Goal: Information Seeking & Learning: Learn about a topic

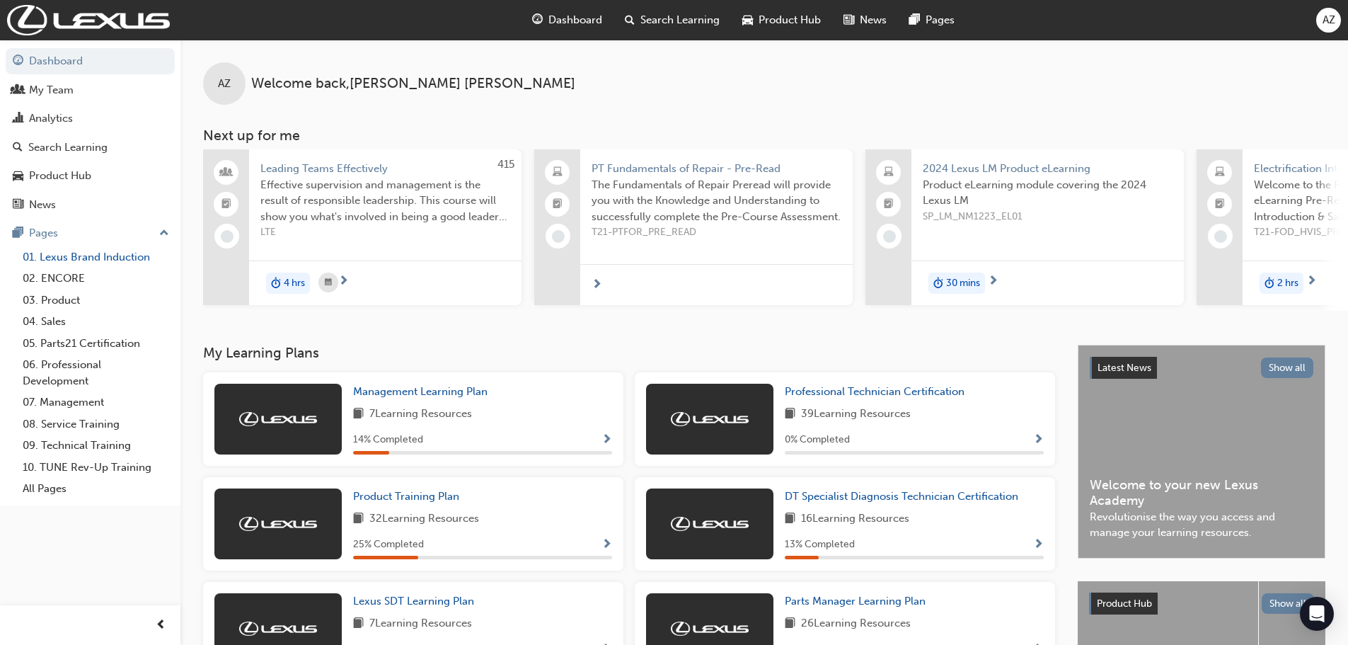
click at [88, 256] on link "01. Lexus Brand Induction" at bounding box center [96, 257] width 158 height 22
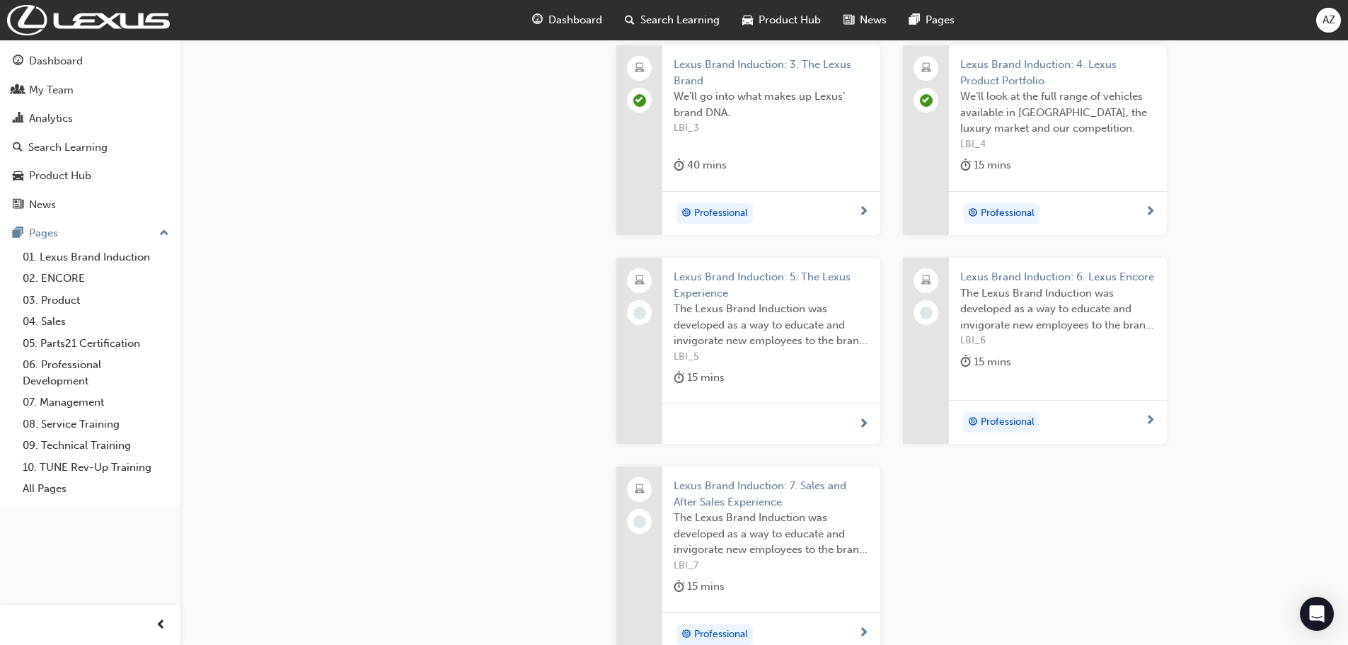
scroll to position [708, 0]
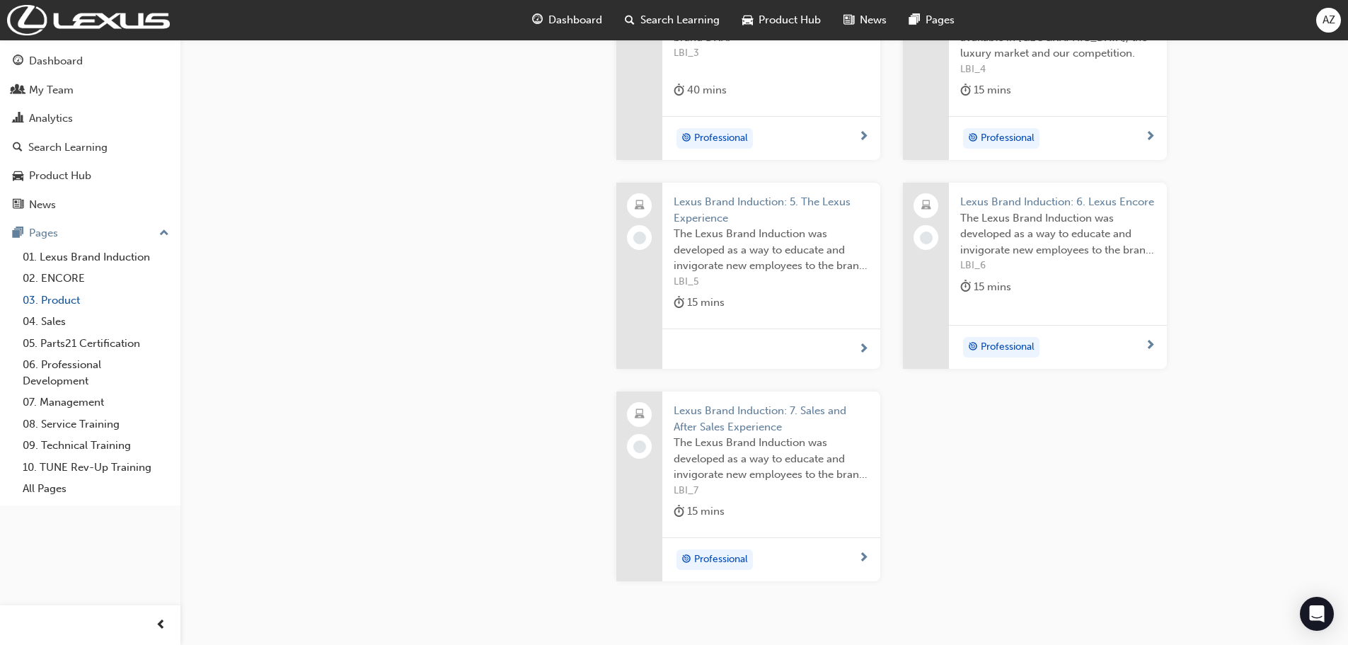
click at [59, 298] on link "03. Product" at bounding box center [96, 300] width 158 height 22
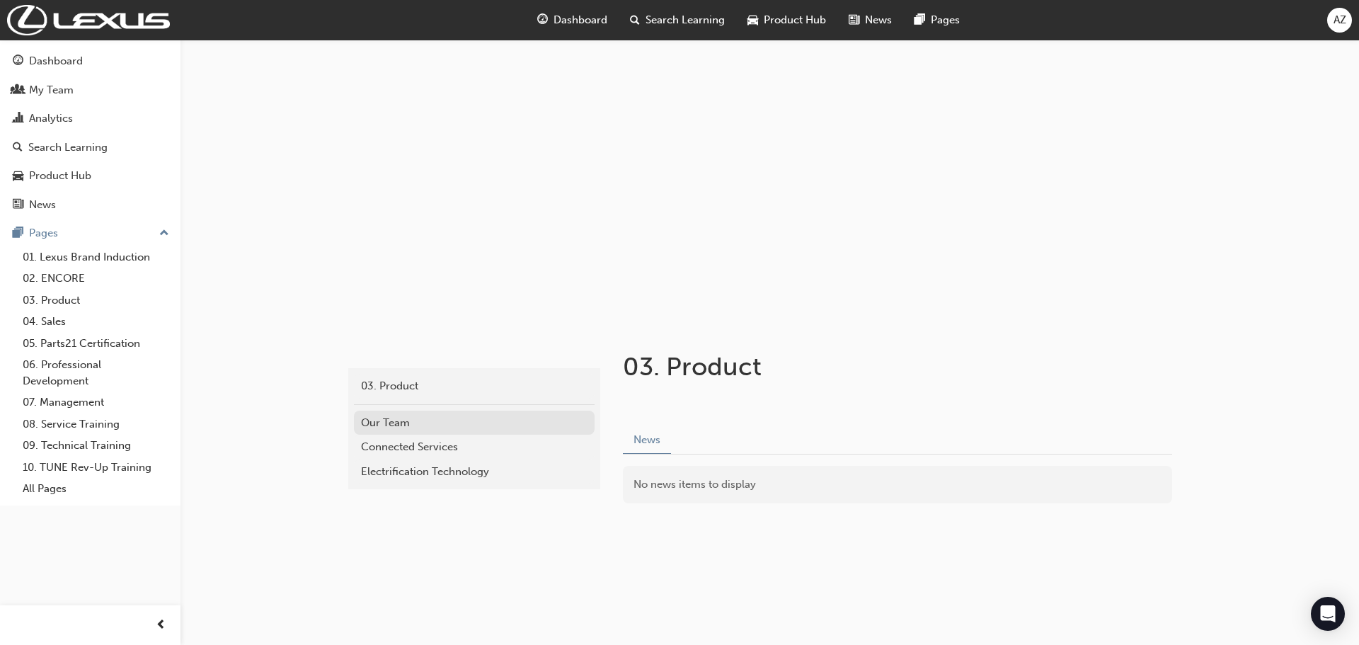
click at [390, 420] on div "Our Team" at bounding box center [474, 423] width 226 height 16
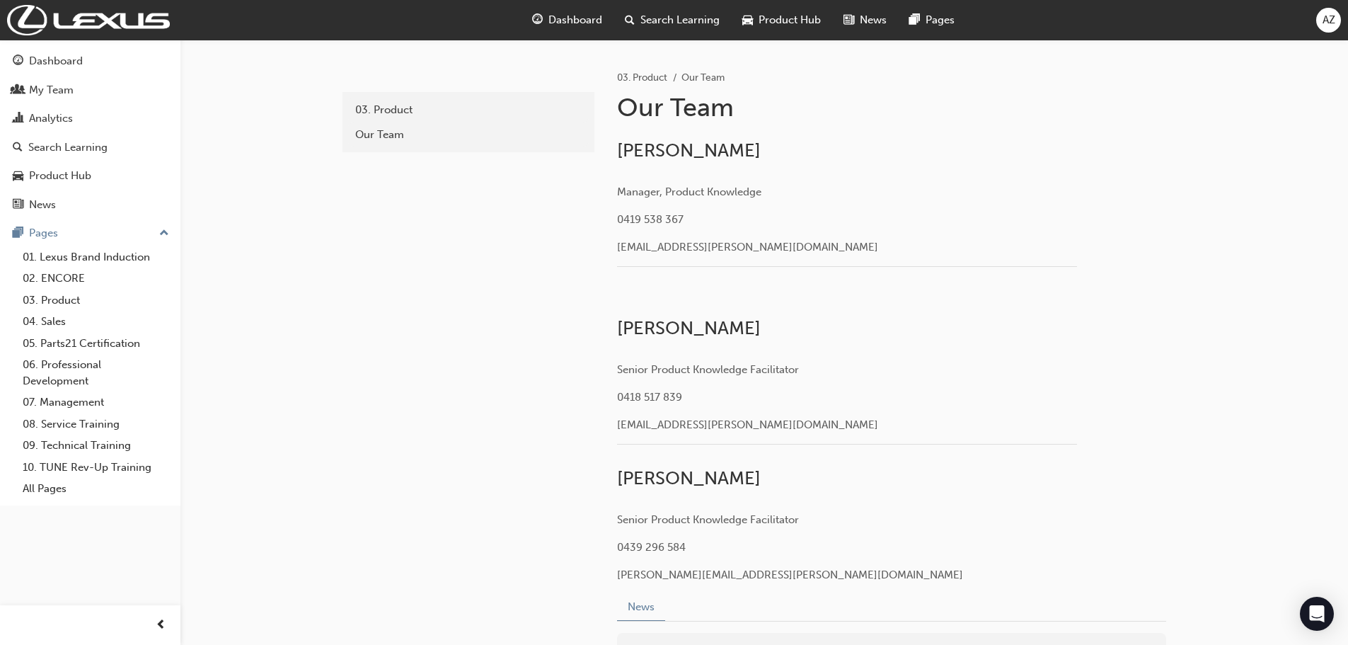
scroll to position [354, 0]
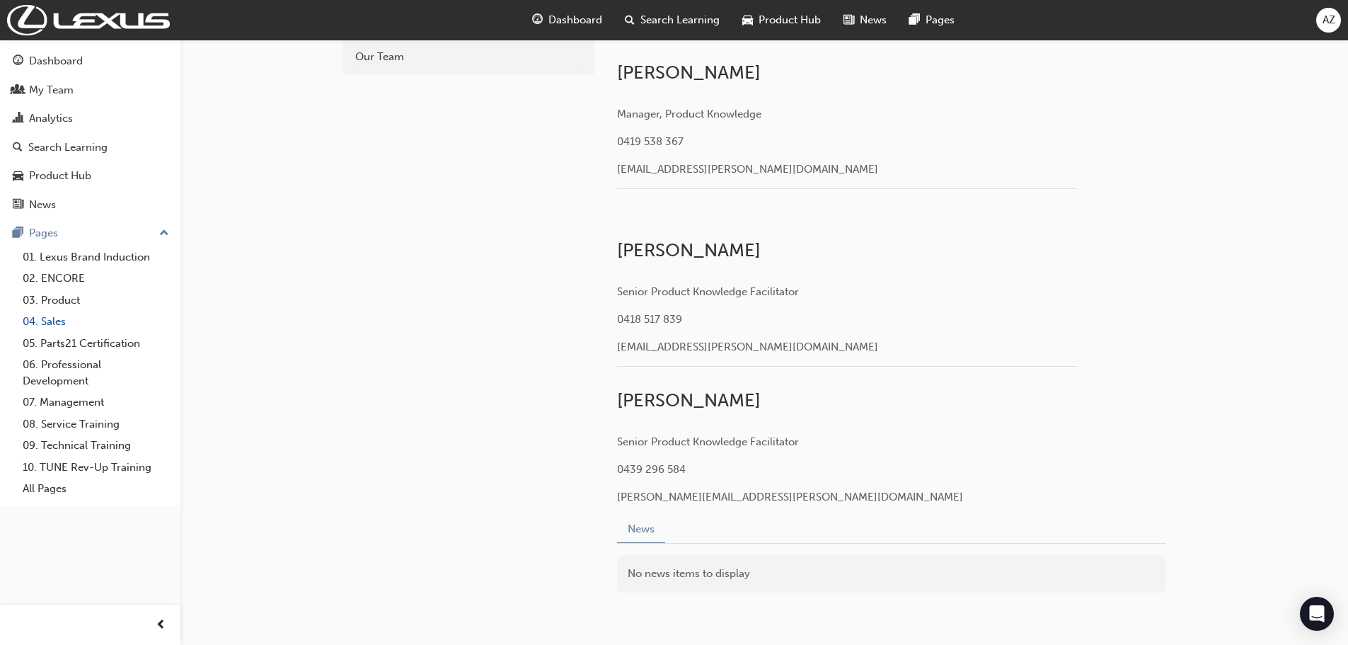
click at [53, 323] on link "04. Sales" at bounding box center [96, 322] width 158 height 22
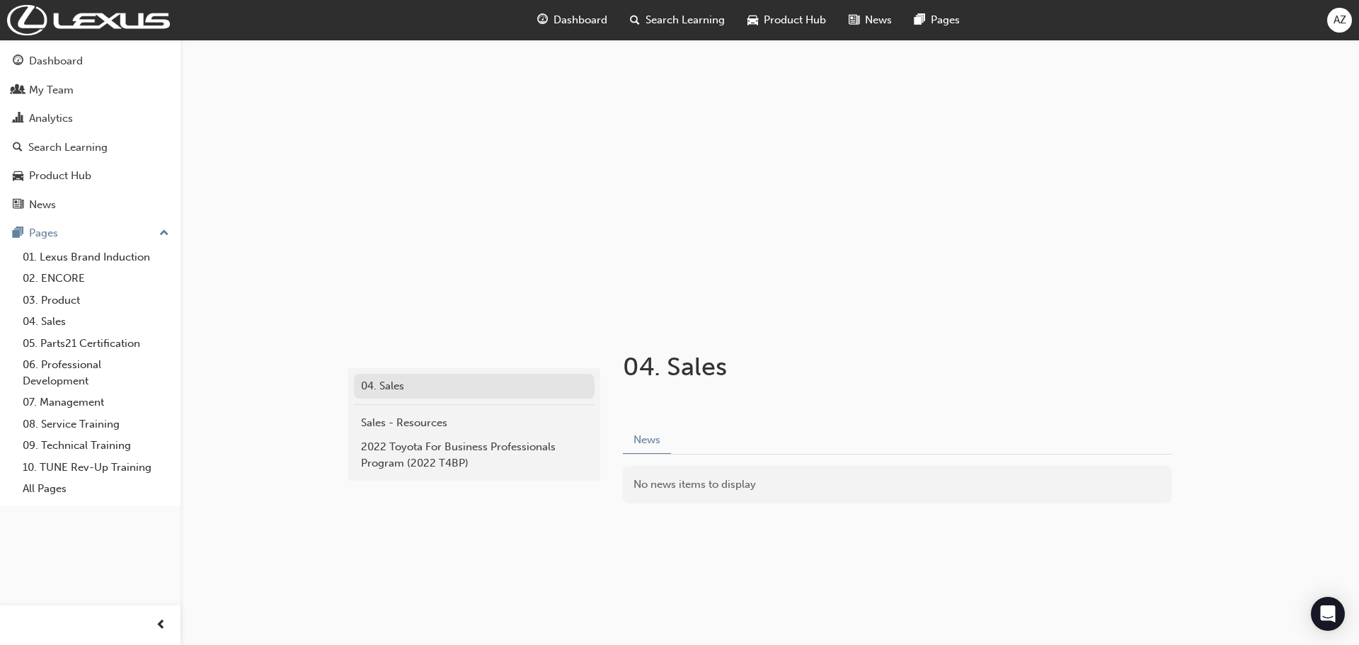
click at [384, 384] on div "04. Sales" at bounding box center [474, 386] width 226 height 16
click at [392, 419] on div "Sales - Resources" at bounding box center [474, 423] width 226 height 16
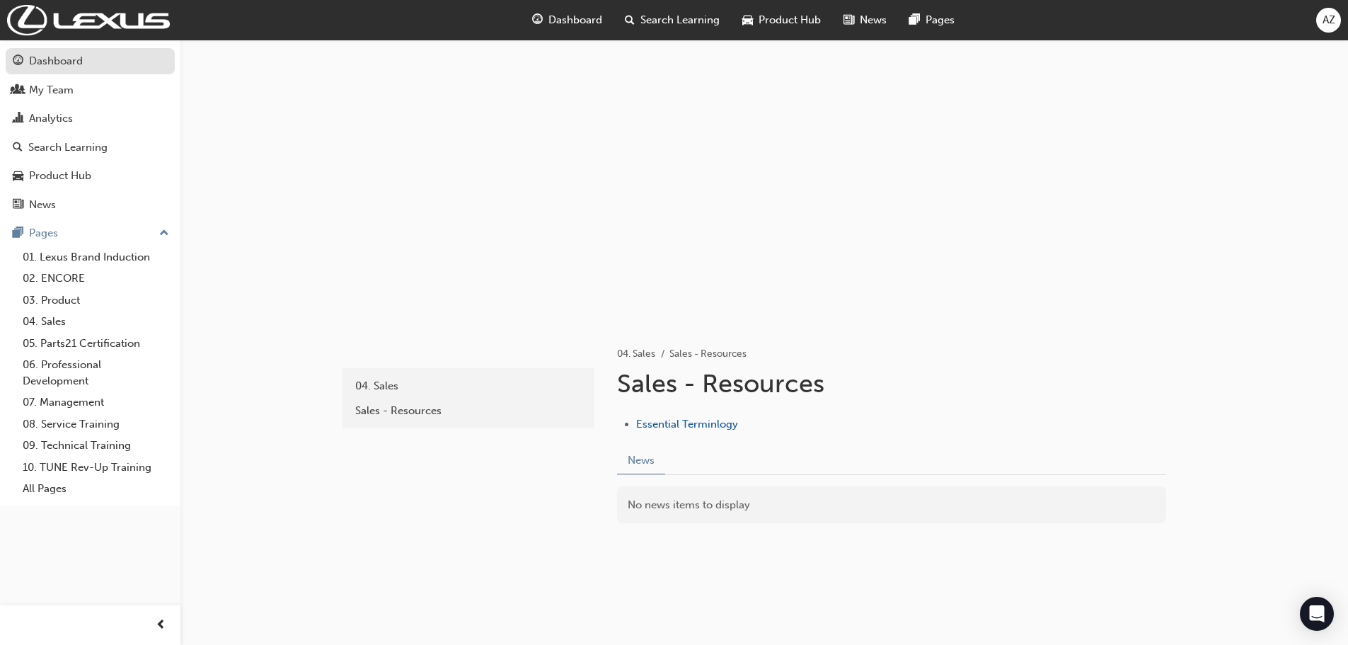
click at [57, 60] on div "Dashboard" at bounding box center [56, 61] width 54 height 16
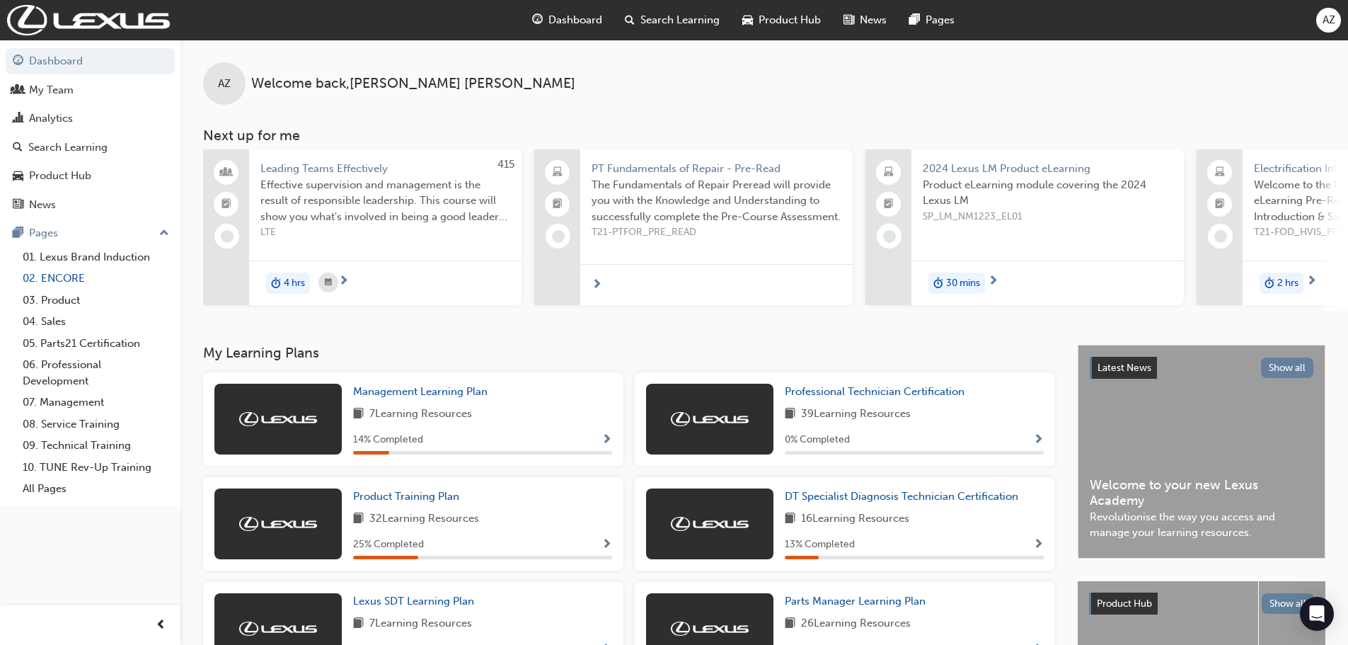
click at [66, 278] on link "02. ENCORE" at bounding box center [96, 279] width 158 height 22
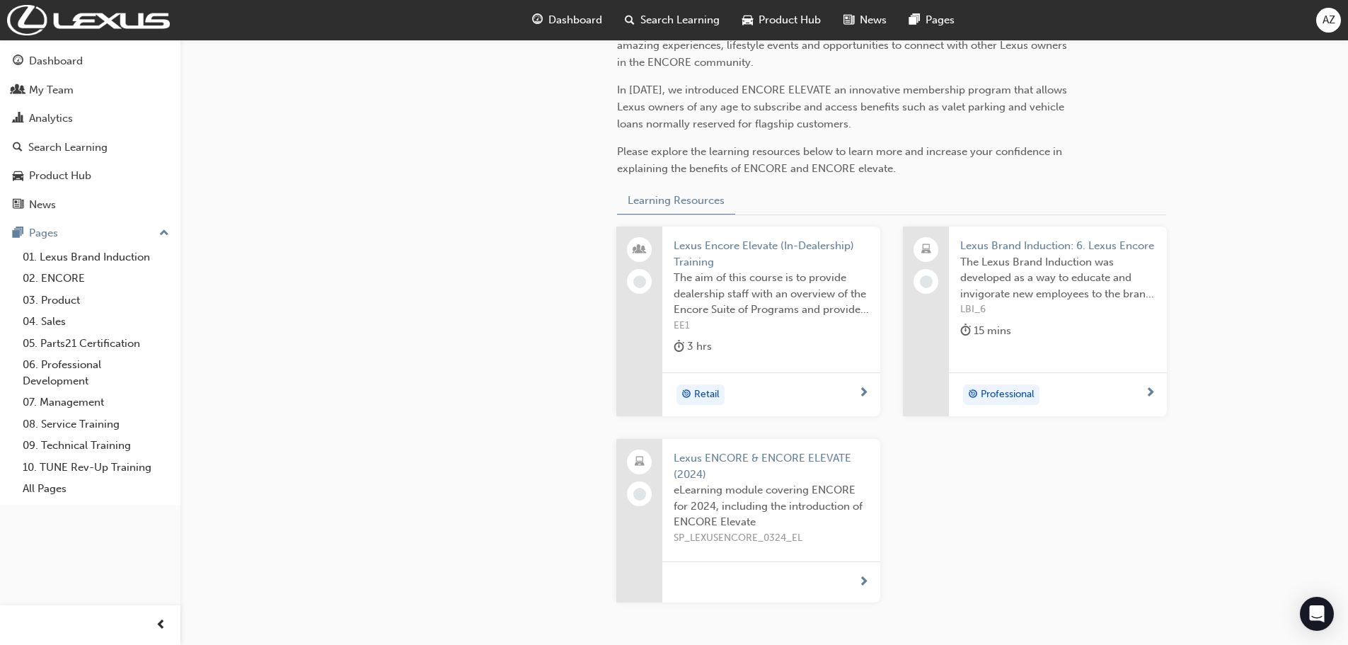
scroll to position [425, 0]
click at [731, 458] on span "Lexus ENCORE & ENCORE ELEVATE (2024)" at bounding box center [771, 465] width 195 height 32
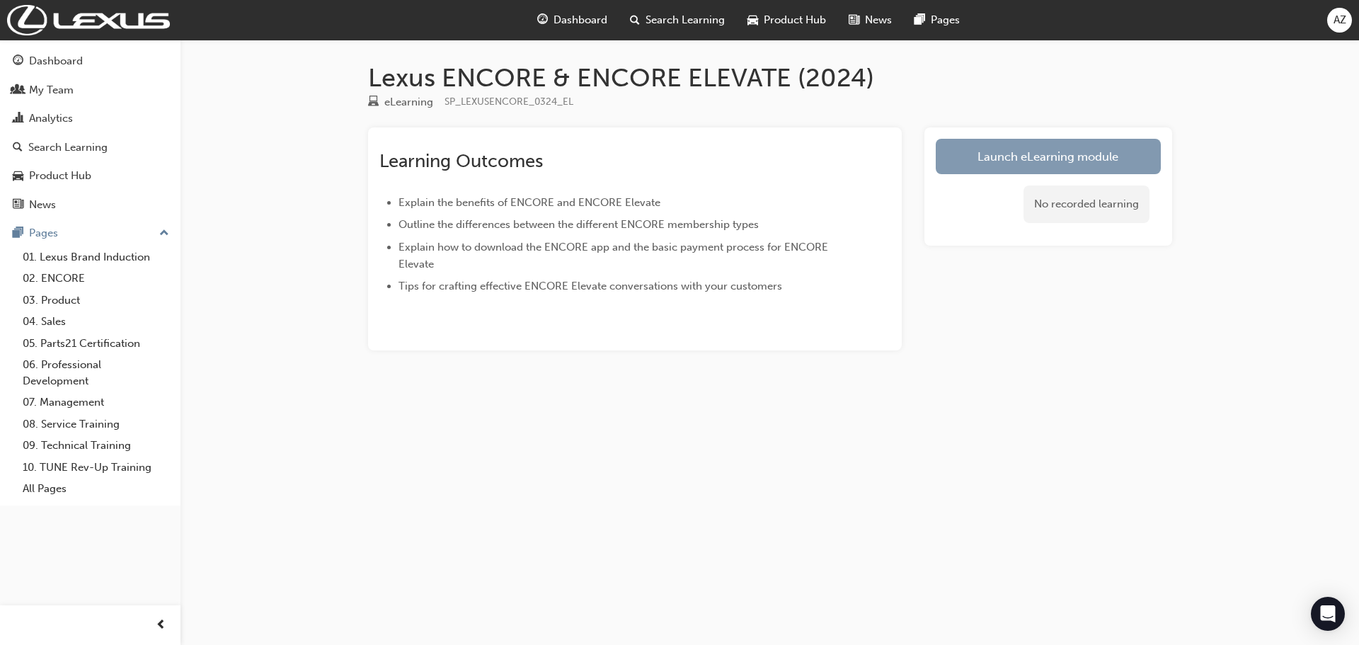
click at [1038, 163] on link "Launch eLearning module" at bounding box center [1048, 156] width 225 height 35
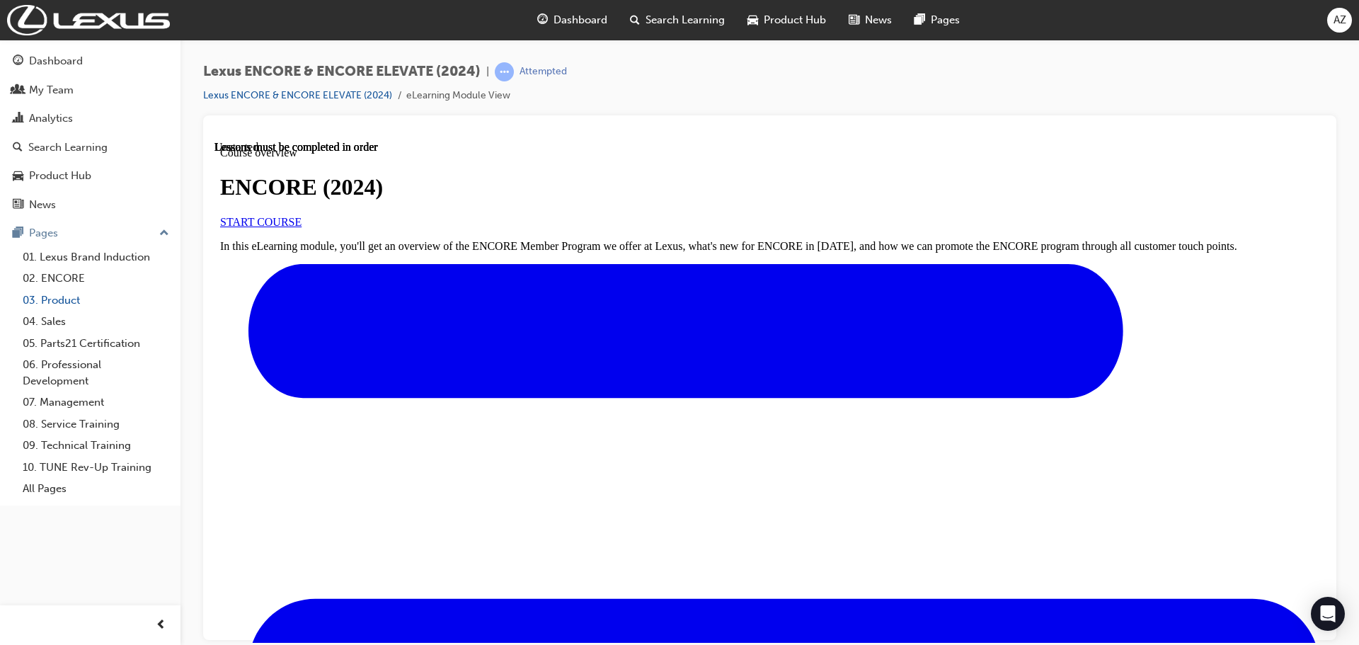
click at [65, 302] on link "03. Product" at bounding box center [96, 300] width 158 height 22
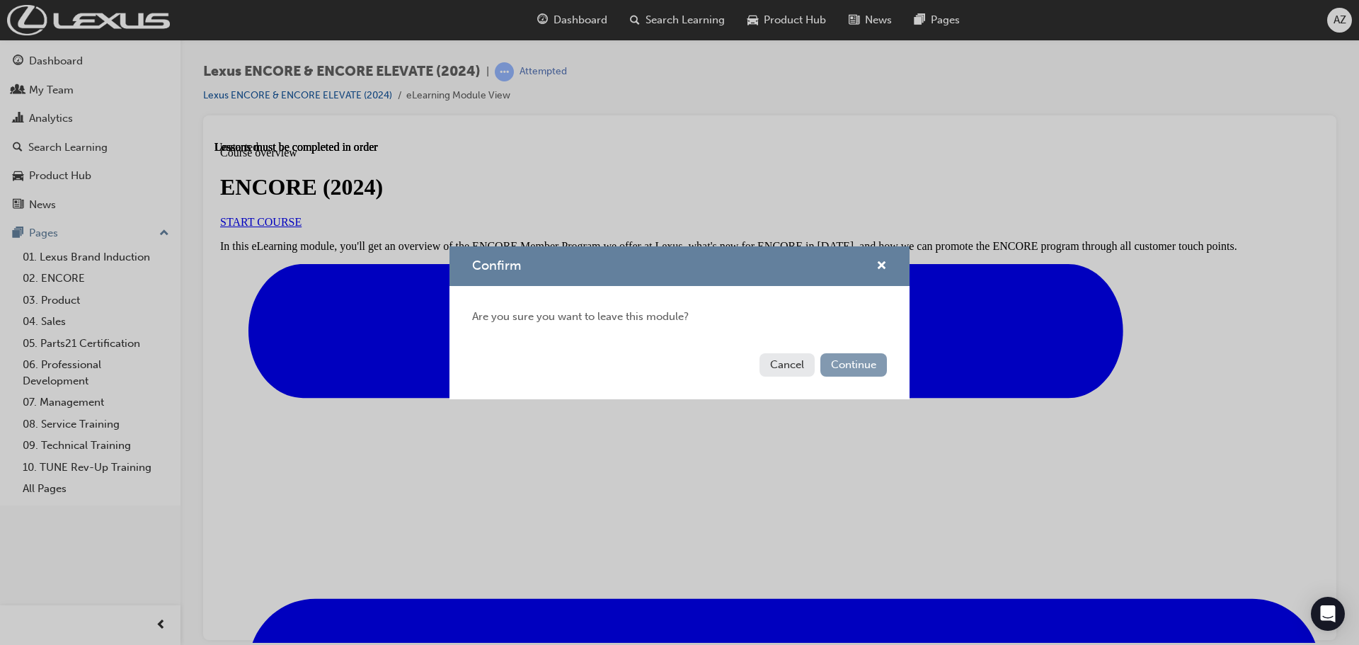
click at [864, 361] on button "Continue" at bounding box center [853, 364] width 67 height 23
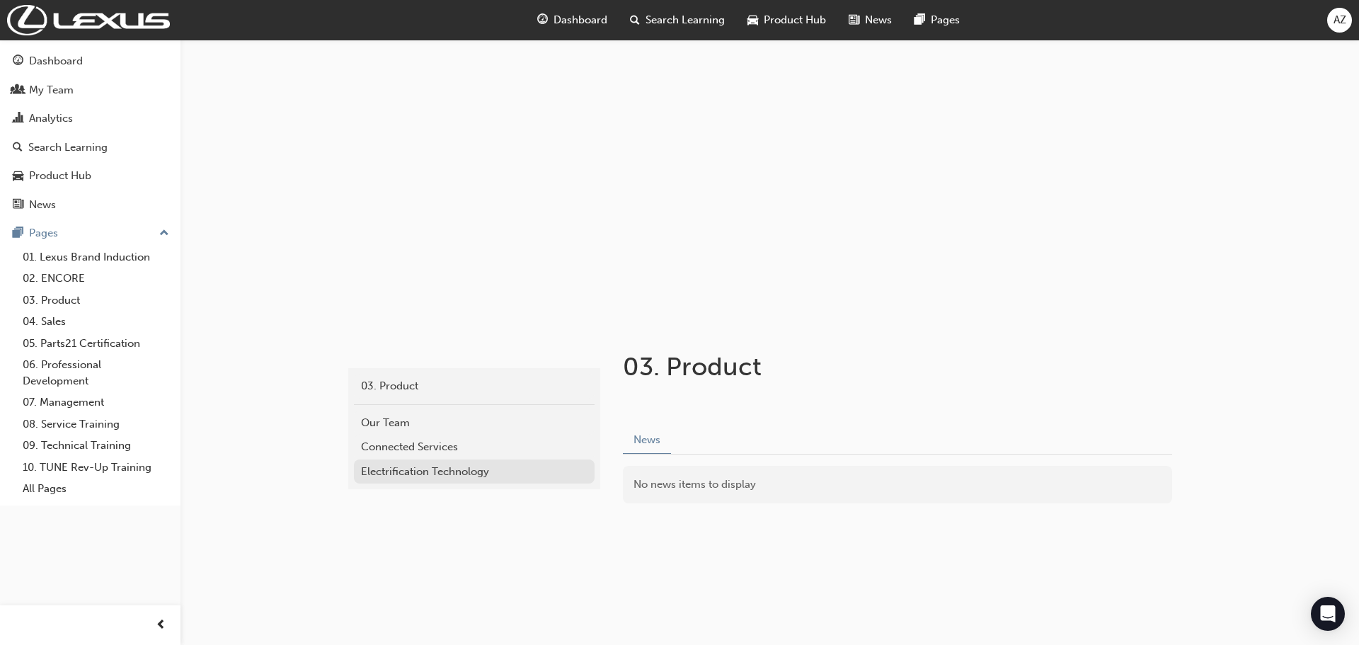
click at [384, 467] on div "Electrification Technology" at bounding box center [474, 472] width 226 height 16
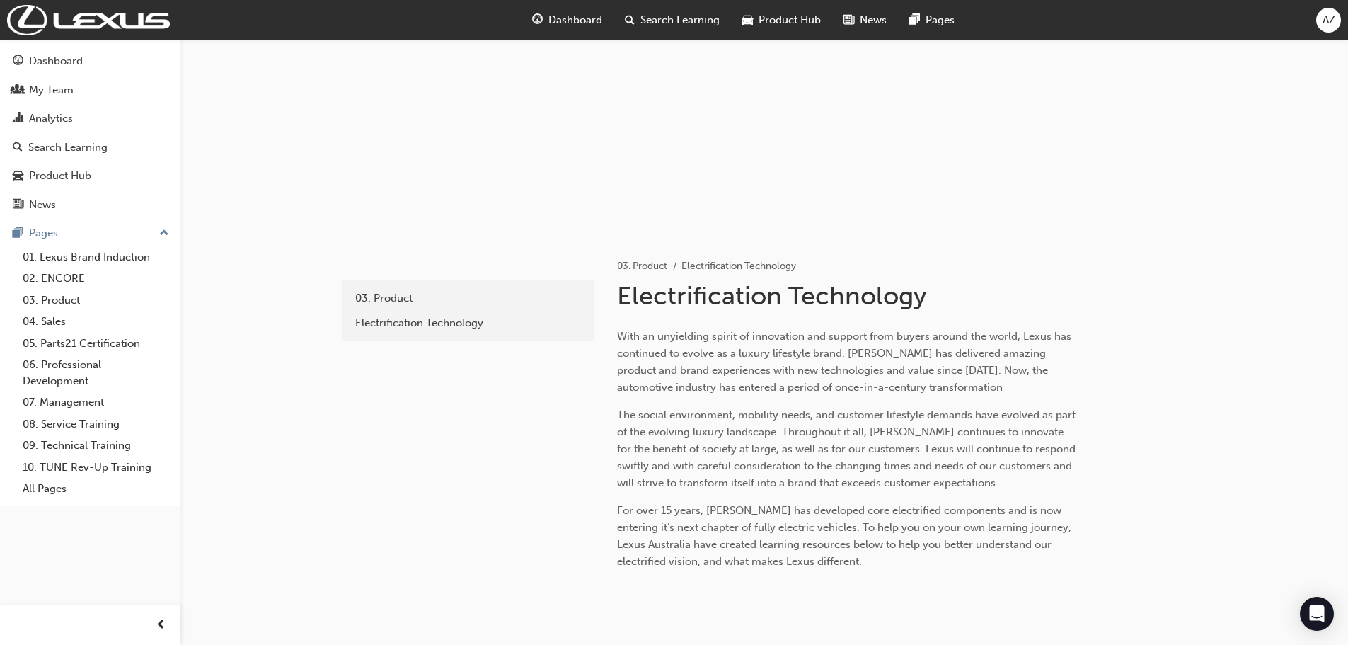
scroll to position [8, 0]
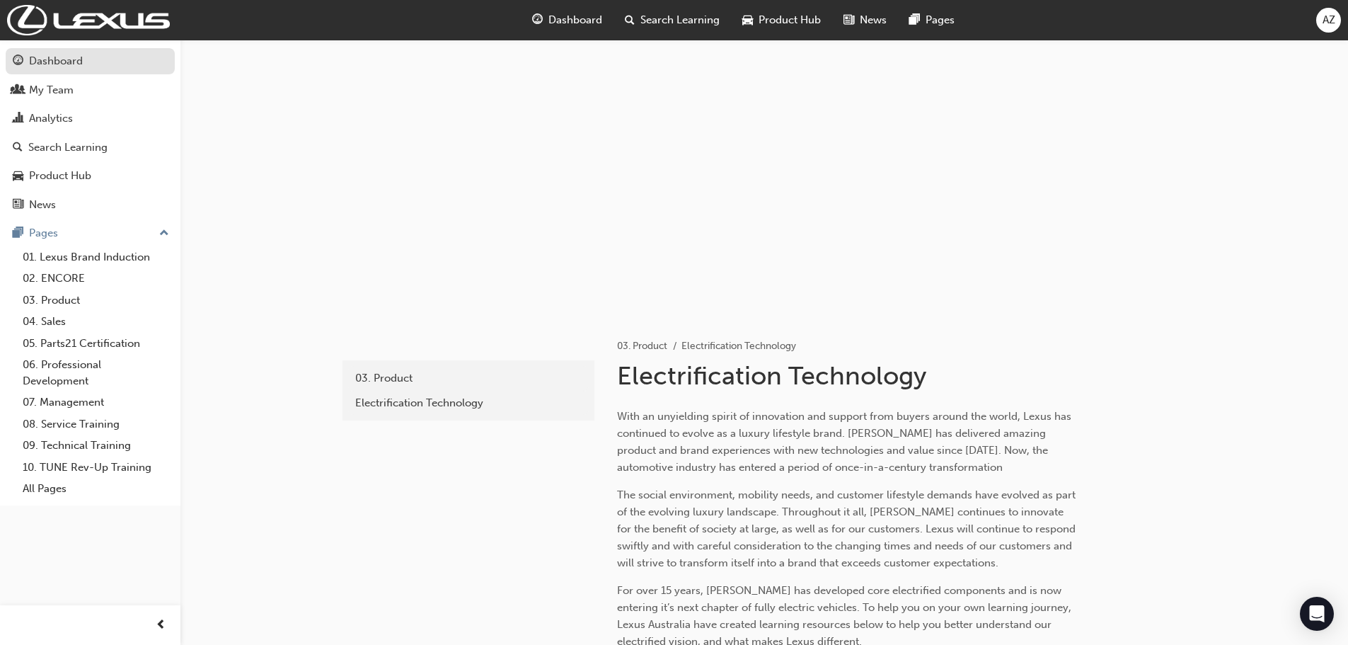
click at [49, 62] on div "Dashboard" at bounding box center [56, 61] width 54 height 16
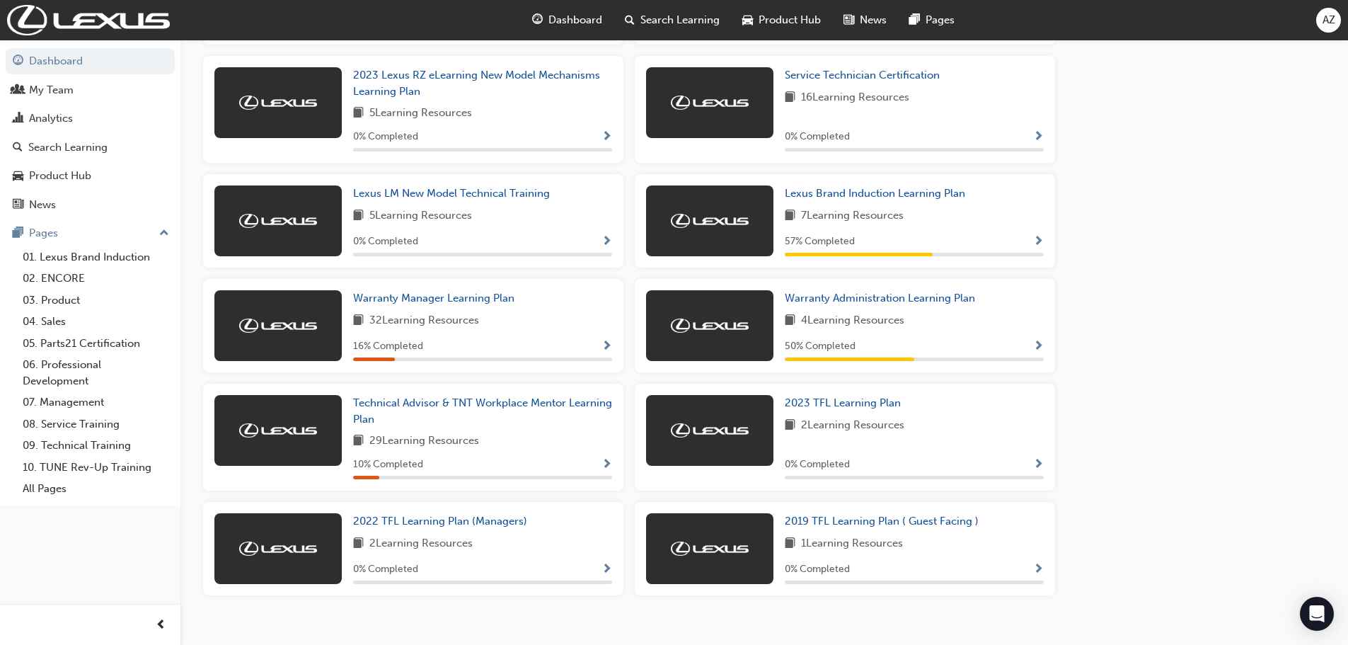
scroll to position [761, 0]
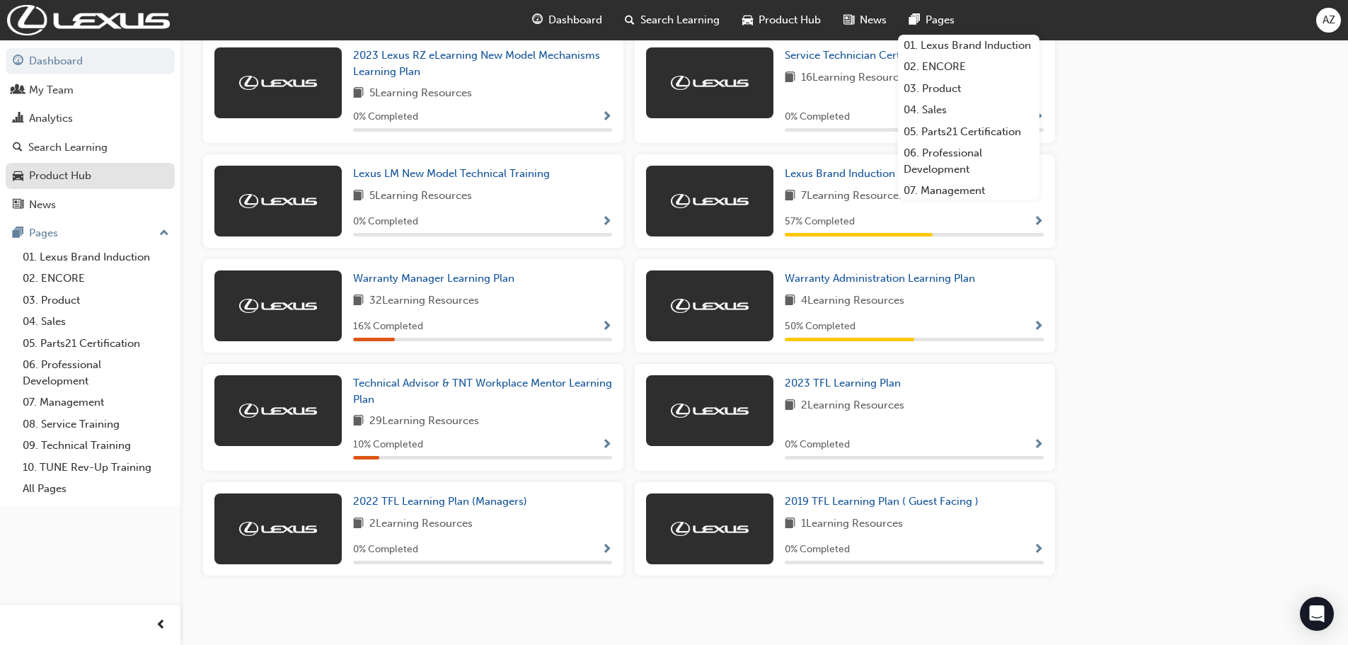
click at [49, 171] on div "Product Hub" at bounding box center [60, 176] width 62 height 16
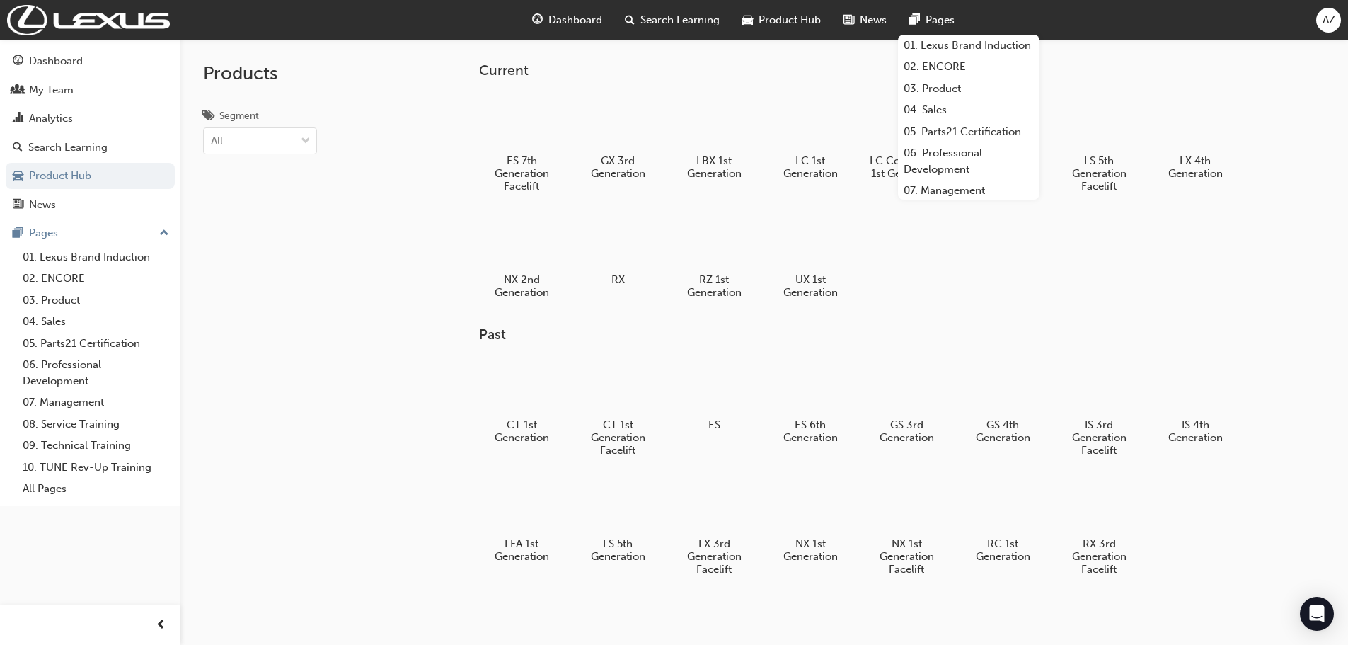
click at [311, 209] on div "Products Segment All" at bounding box center [259, 362] width 159 height 645
click at [581, 25] on span "Dashboard" at bounding box center [576, 20] width 54 height 16
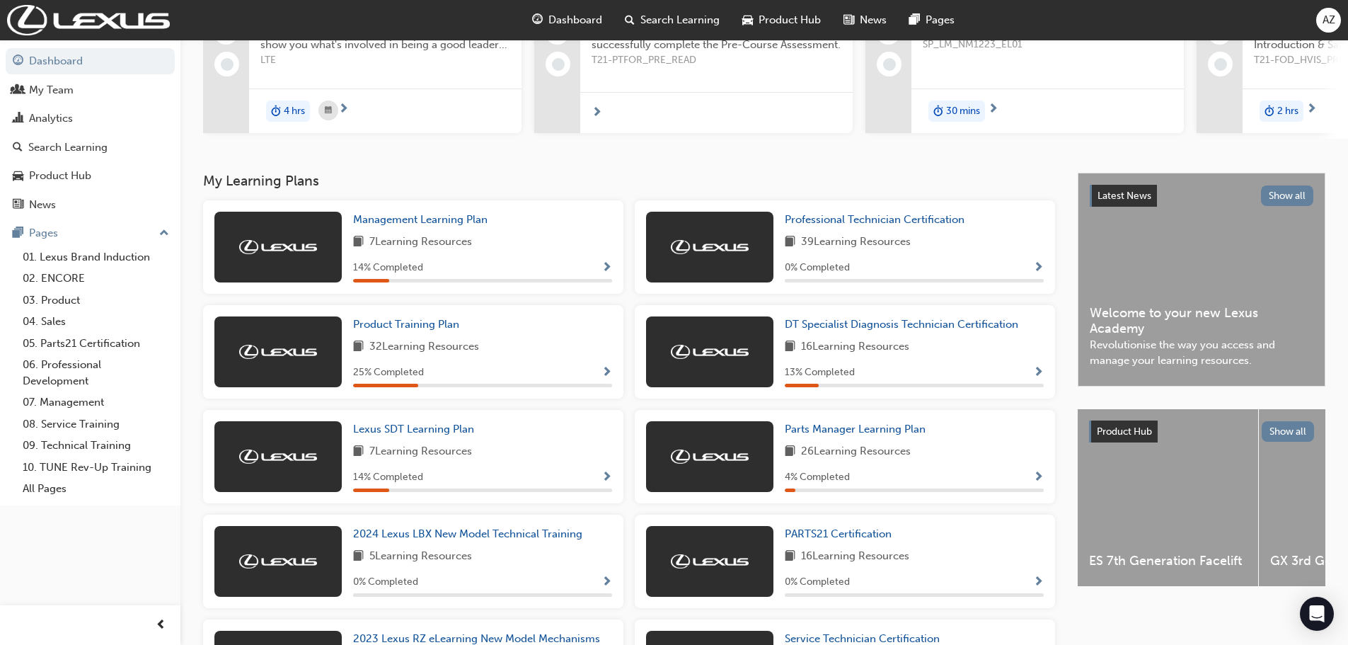
scroll to position [124, 0]
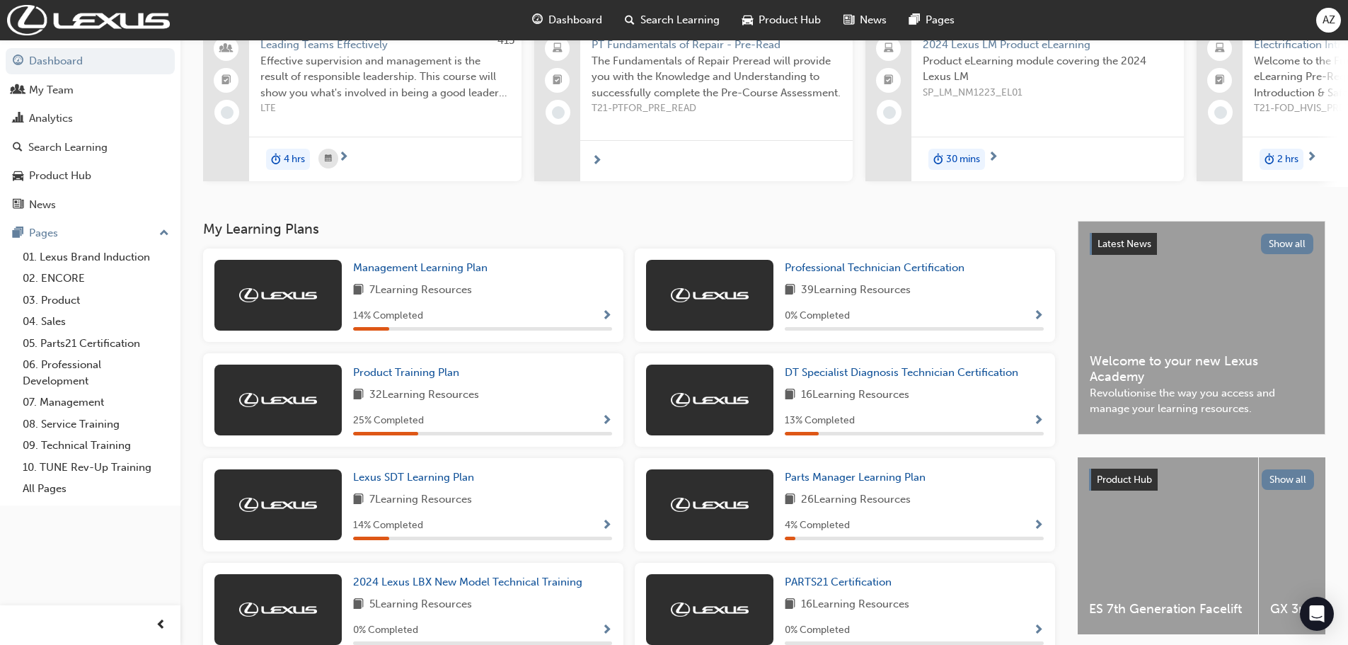
click at [1326, 17] on span "AZ" at bounding box center [1329, 20] width 13 height 16
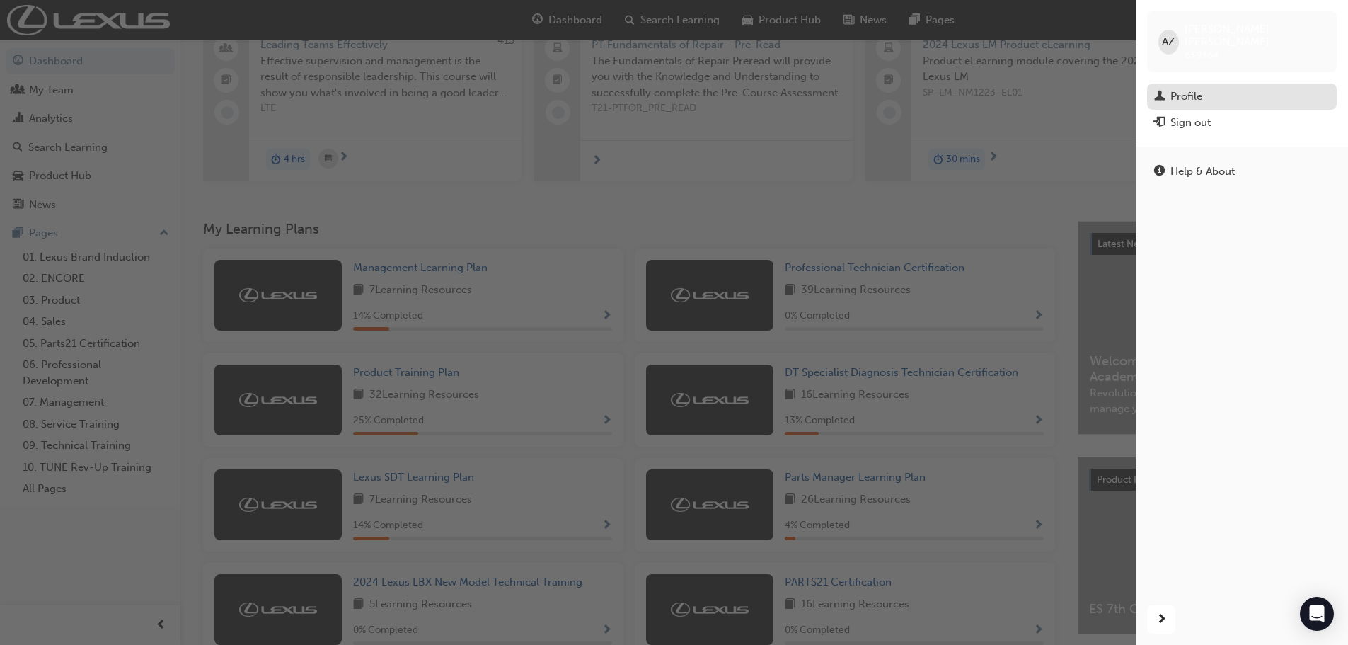
click at [1184, 88] on div "Profile" at bounding box center [1187, 96] width 32 height 16
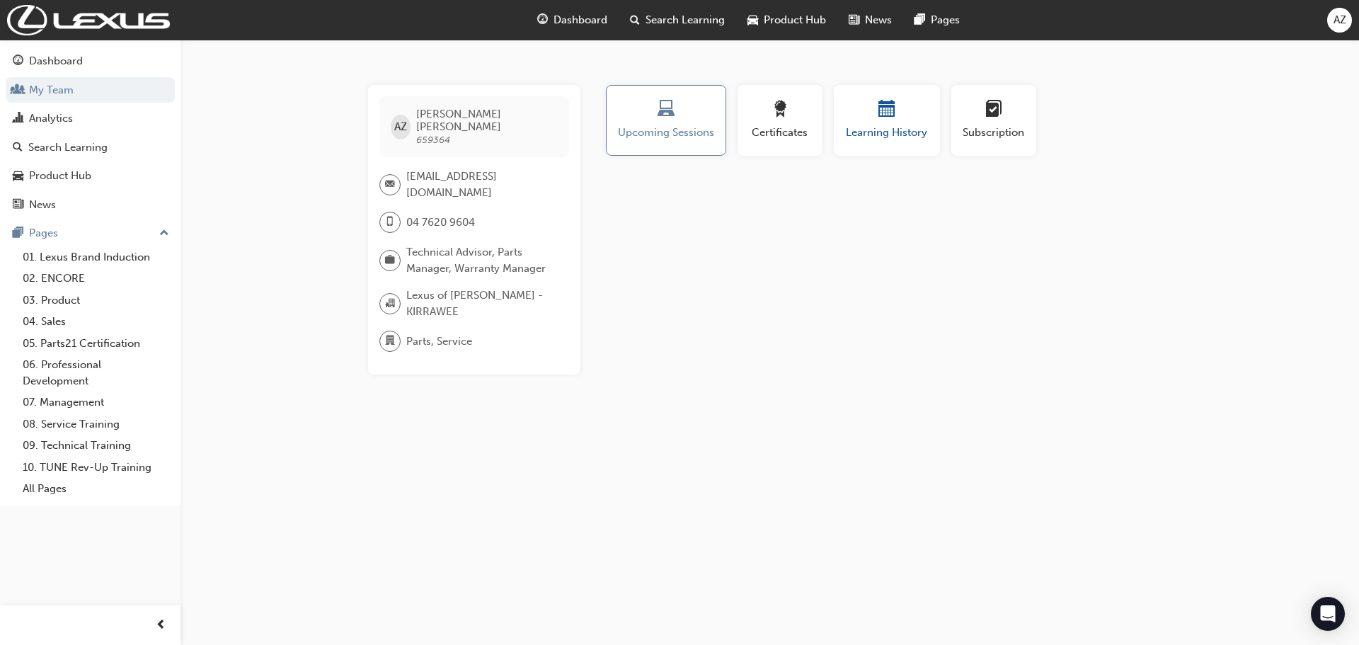
click at [885, 119] on span "calendar-icon" at bounding box center [886, 110] width 17 height 19
